Goal: Find specific page/section: Find specific page/section

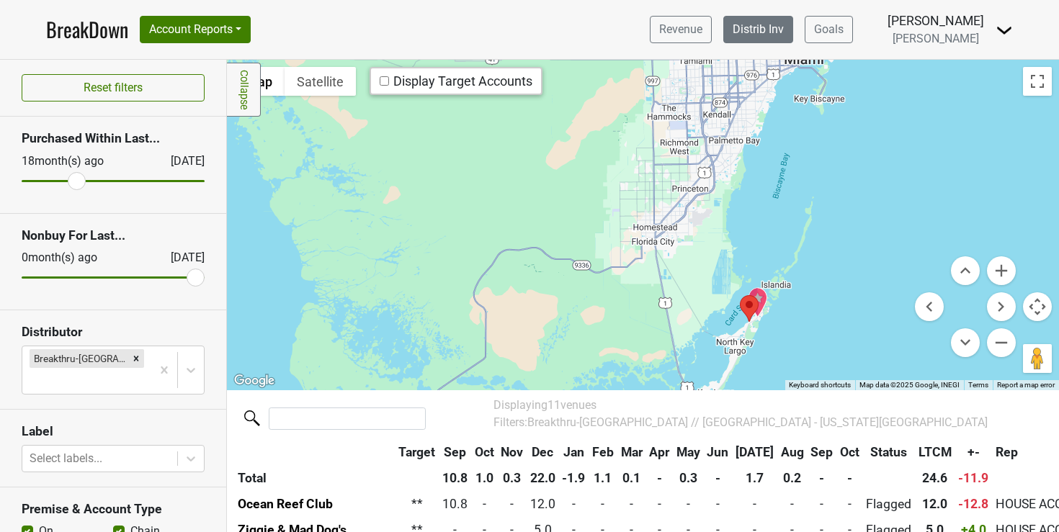
scroll to position [81, 0]
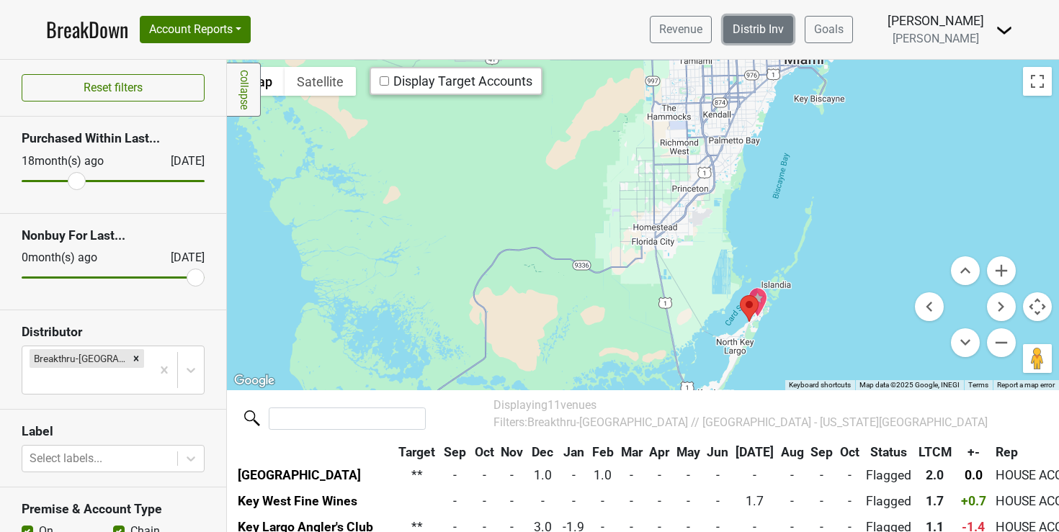
click at [782, 32] on link "Distrib Inv" at bounding box center [758, 29] width 70 height 27
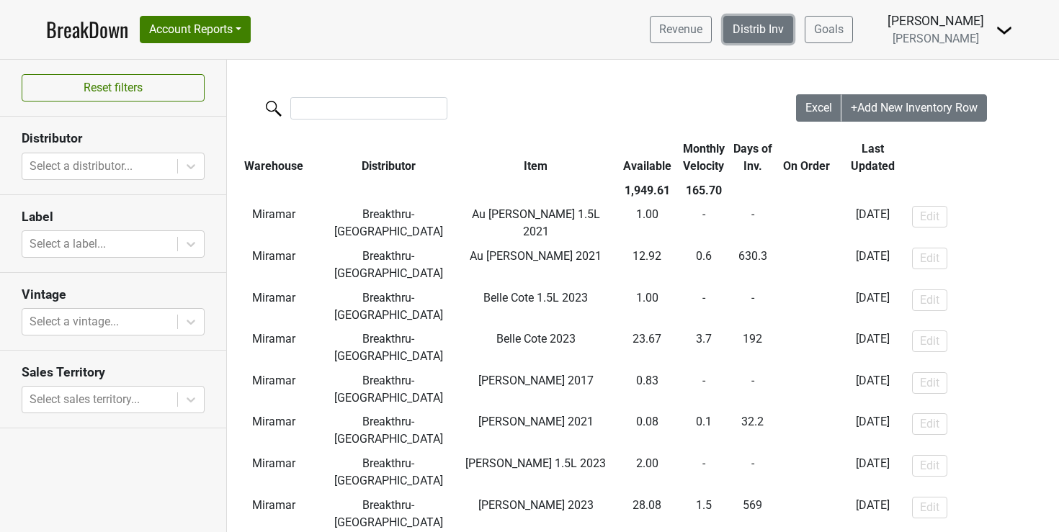
click at [792, 27] on link "Distrib Inv" at bounding box center [758, 29] width 70 height 27
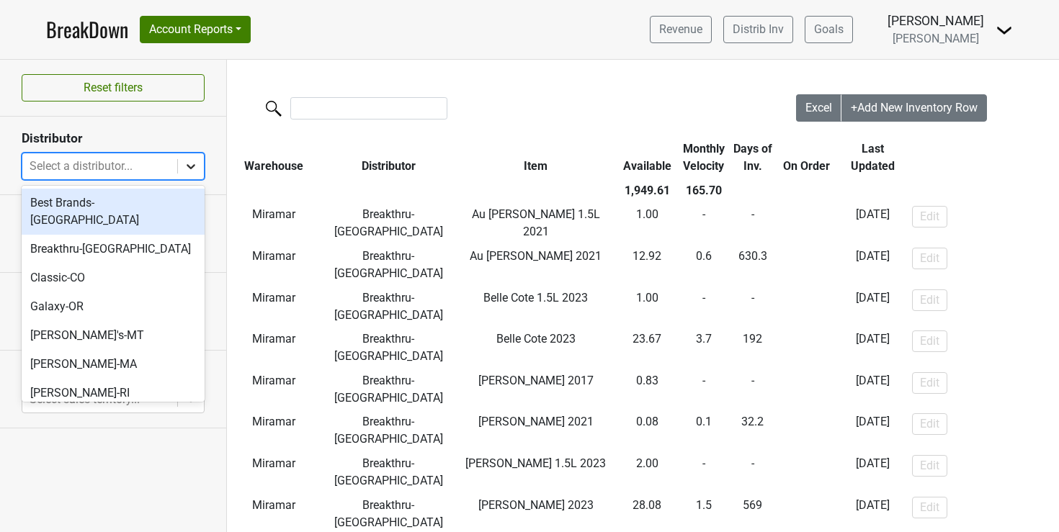
click at [193, 163] on icon at bounding box center [191, 166] width 14 height 14
